Goal: Information Seeking & Learning: Learn about a topic

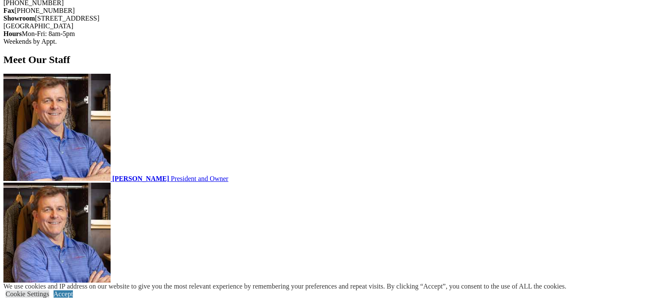
scroll to position [986, 0]
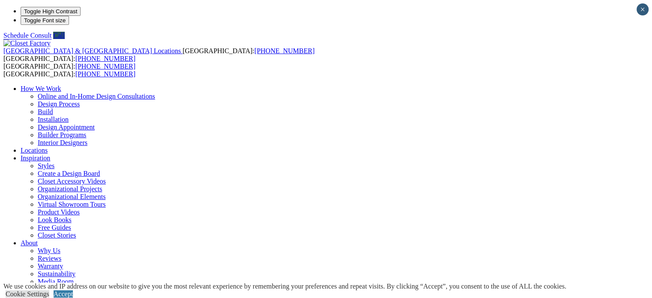
click at [80, 100] on link "Design Process" at bounding box center [59, 103] width 42 height 7
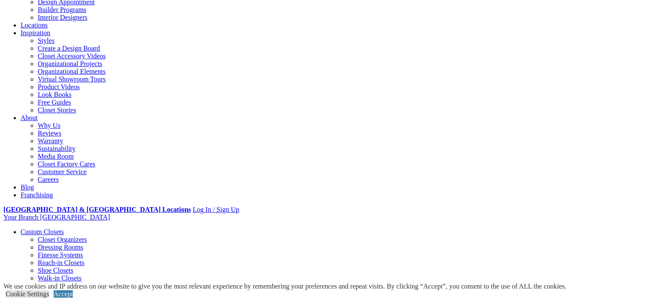
scroll to position [129, 0]
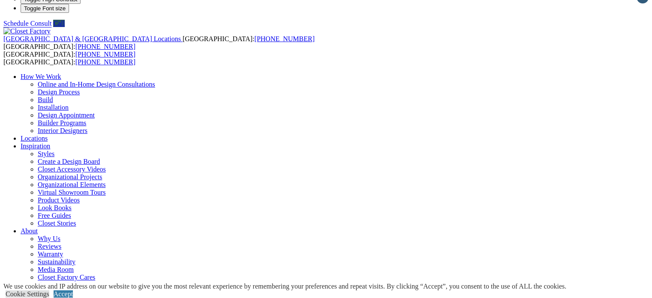
scroll to position [0, 0]
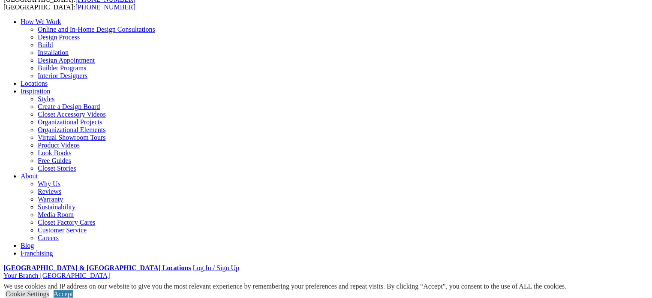
scroll to position [86, 0]
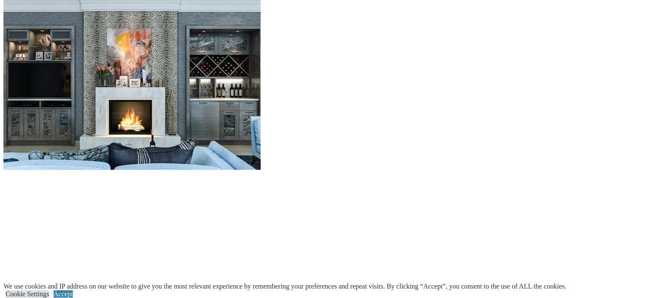
scroll to position [878, 0]
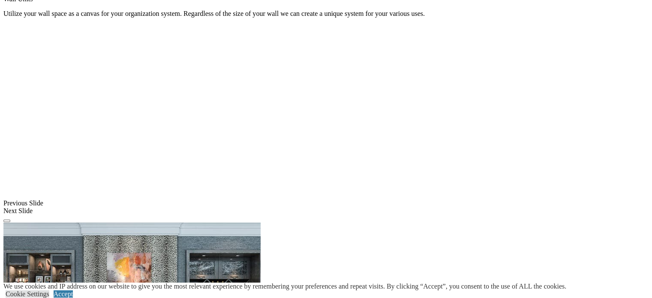
scroll to position [450, 0]
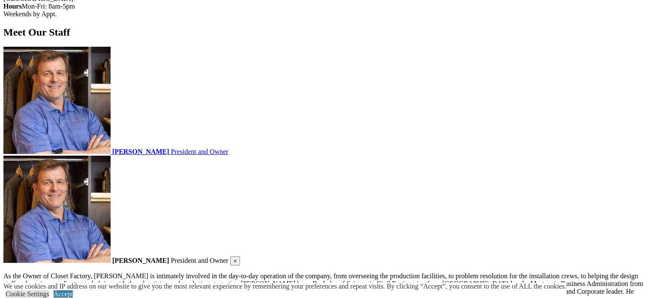
scroll to position [986, 0]
